Goal: Navigation & Orientation: Find specific page/section

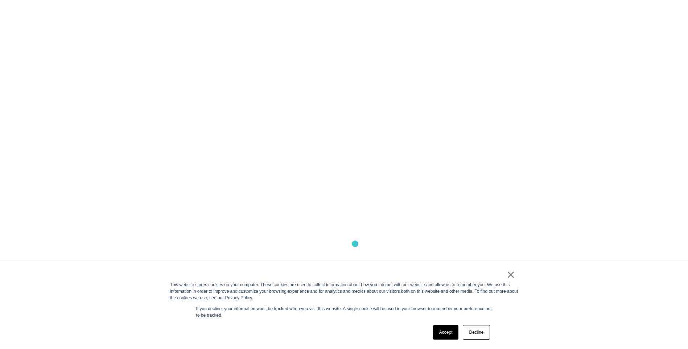
scroll to position [109, 0]
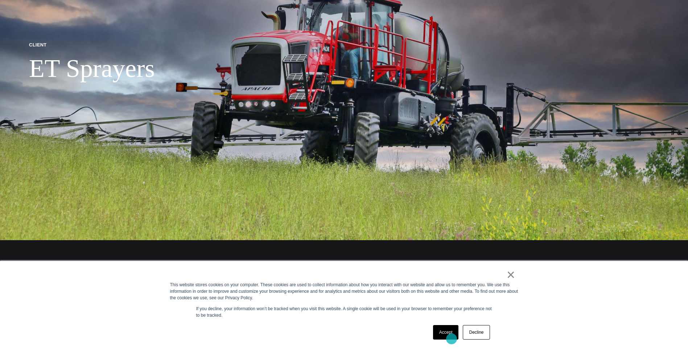
click at [451, 339] on link "Accept" at bounding box center [446, 332] width 26 height 15
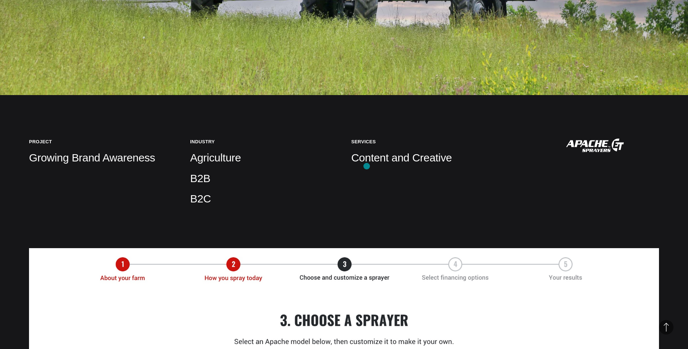
scroll to position [0, 0]
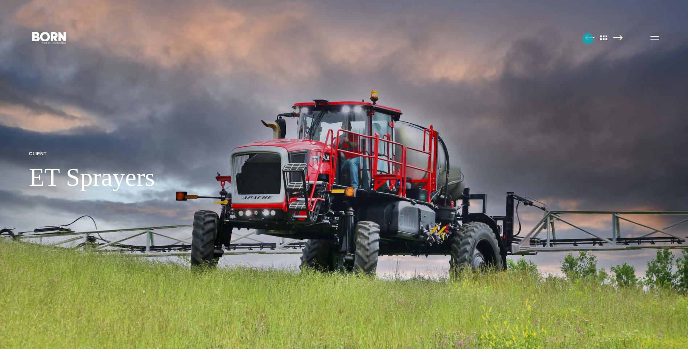
click at [588, 39] on img at bounding box center [590, 37] width 10 height 5
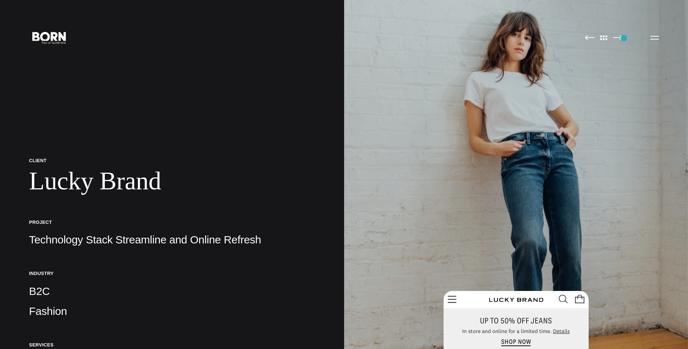
click at [624, 38] on img at bounding box center [516, 174] width 344 height 349
click at [622, 38] on img at bounding box center [618, 37] width 10 height 5
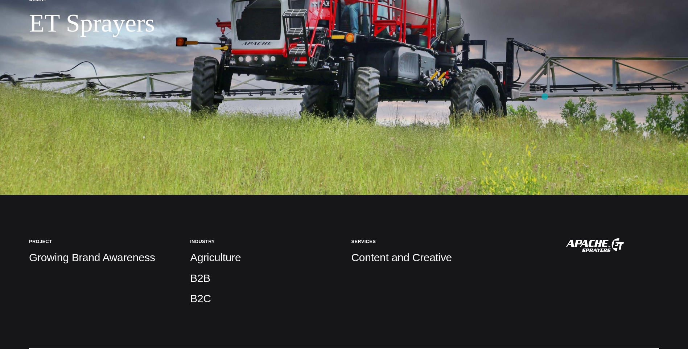
scroll to position [109, 0]
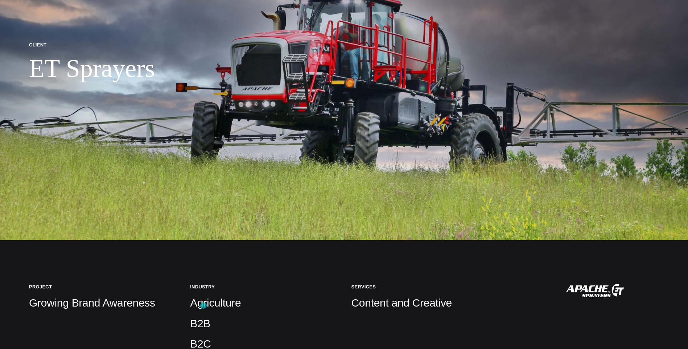
click at [203, 305] on p "Agriculture" at bounding box center [263, 303] width 147 height 15
click at [234, 305] on p "Agriculture" at bounding box center [263, 303] width 147 height 15
click at [335, 136] on img at bounding box center [344, 65] width 688 height 349
click at [351, 109] on img at bounding box center [344, 65] width 688 height 349
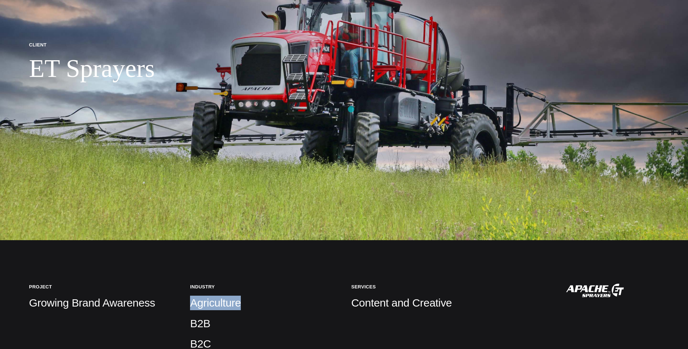
click at [351, 109] on img at bounding box center [344, 65] width 688 height 349
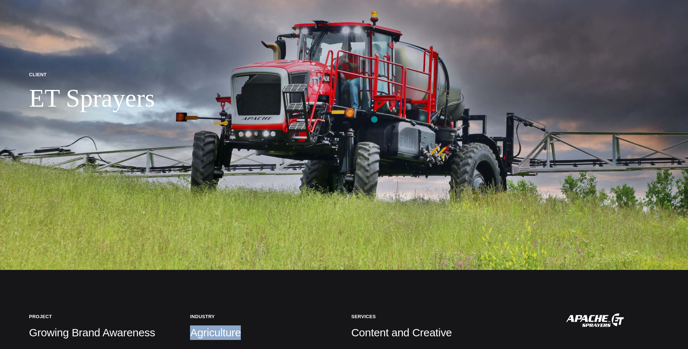
scroll to position [36, 0]
